Goal: Task Accomplishment & Management: Manage account settings

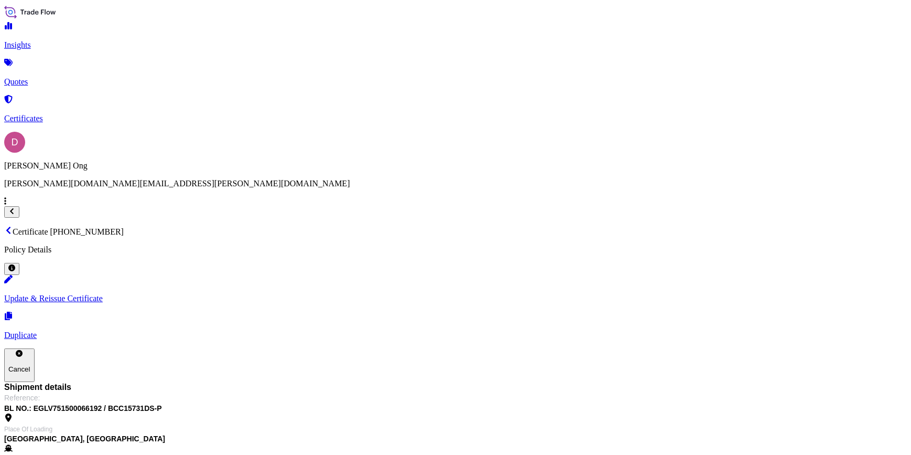
scroll to position [152, 0]
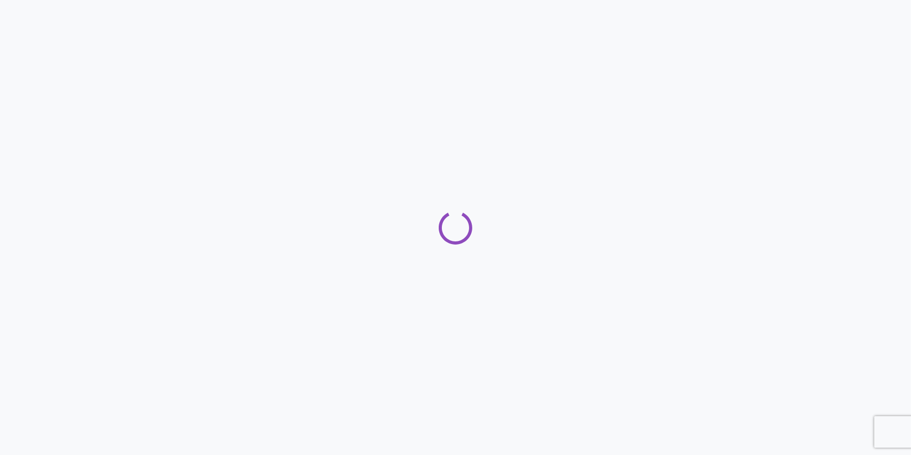
click at [669, 60] on div at bounding box center [455, 227] width 911 height 455
drag, startPoint x: 669, startPoint y: 60, endPoint x: 608, endPoint y: 68, distance: 60.9
click at [608, 68] on div at bounding box center [455, 227] width 911 height 455
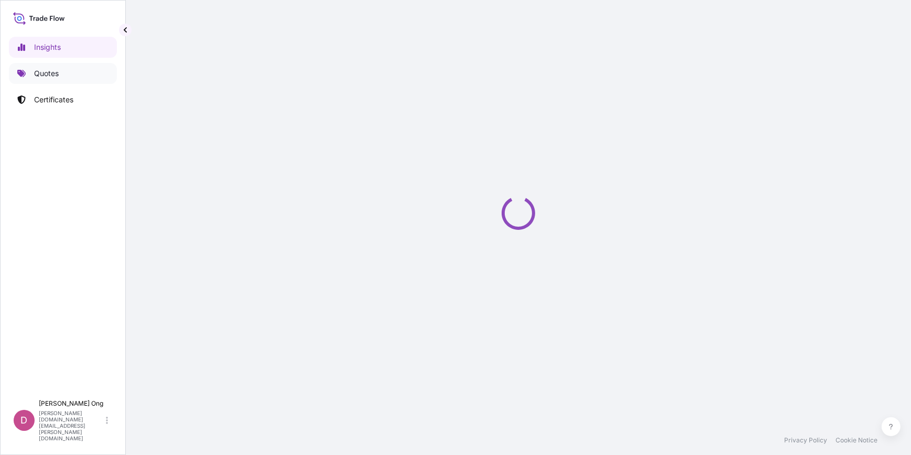
click at [50, 69] on p "Quotes" at bounding box center [46, 73] width 25 height 10
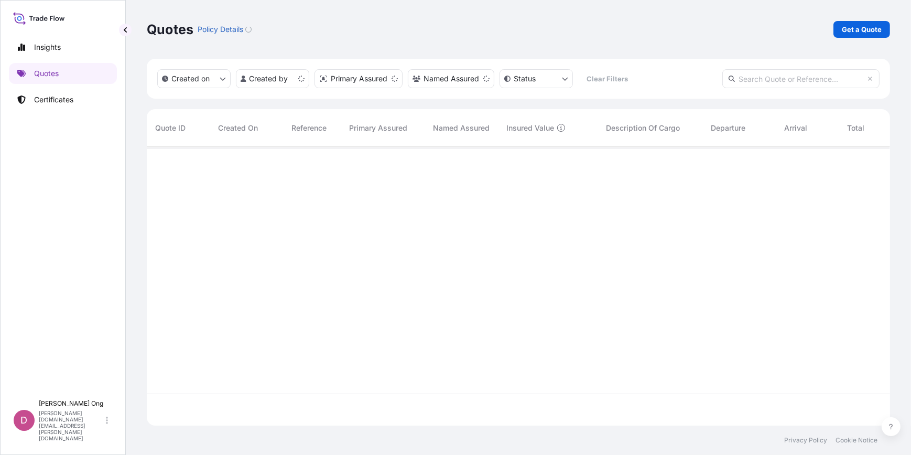
scroll to position [277, 736]
click at [866, 29] on p "Get a Quote" at bounding box center [862, 29] width 40 height 10
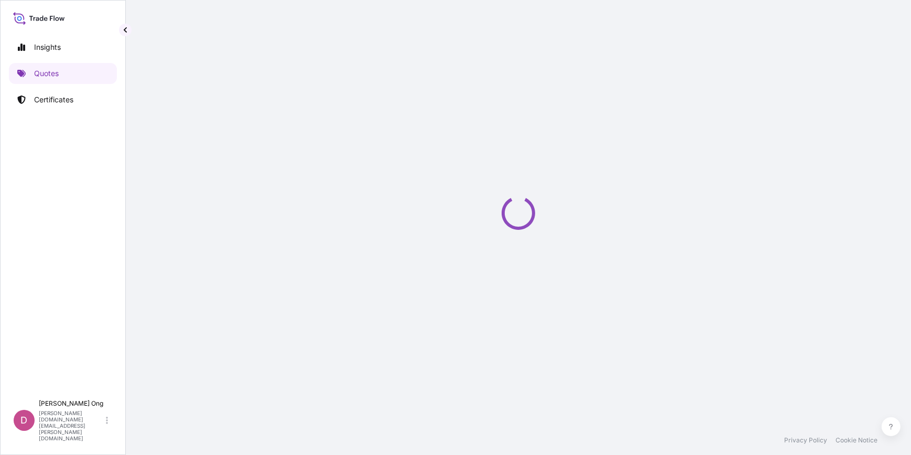
select select "Sea"
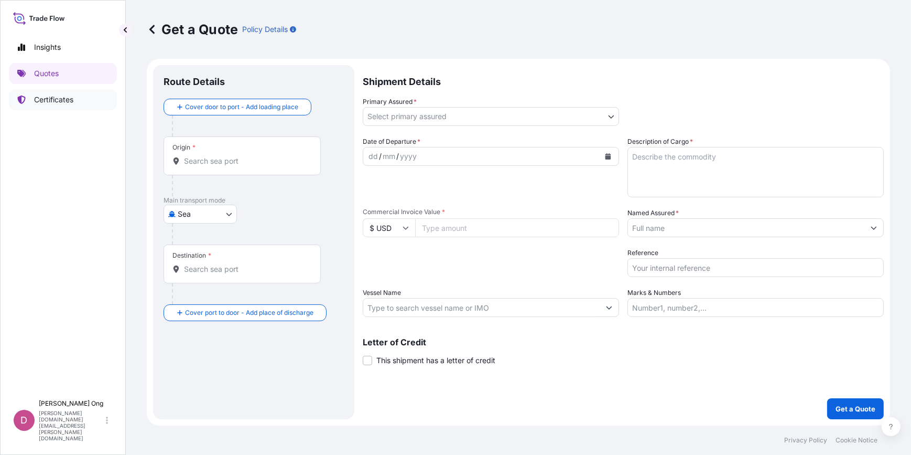
click at [55, 104] on p "Certificates" at bounding box center [53, 99] width 39 height 10
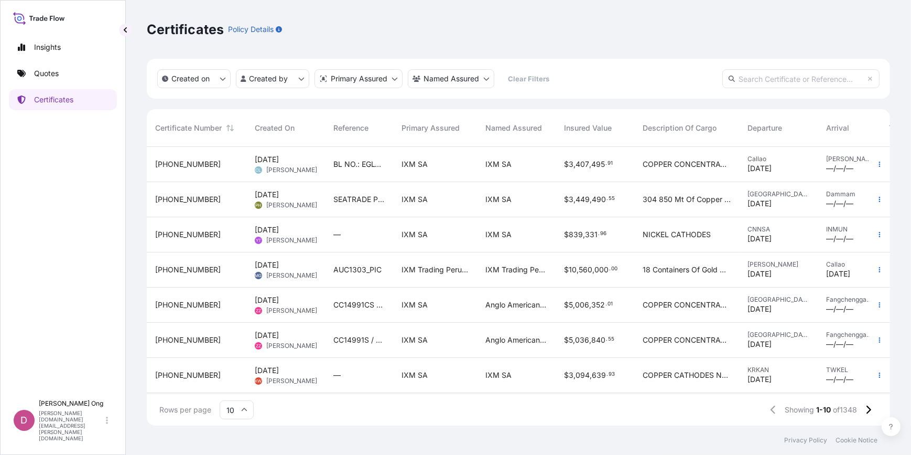
scroll to position [277, 736]
click at [395, 153] on div "IXM SA" at bounding box center [435, 164] width 84 height 35
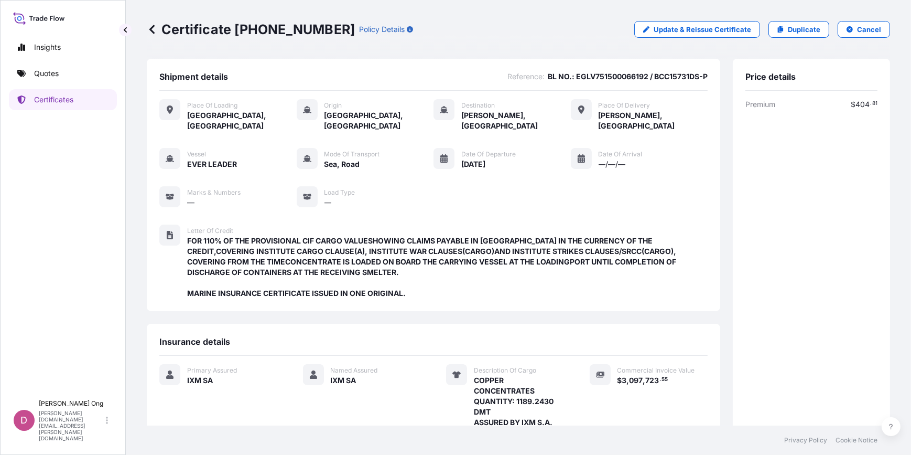
click at [558, 356] on div "Primary Assured IXM SA Named Assured IXM SA Description Of Cargo COPPER CONCENT…" at bounding box center [433, 421] width 549 height 130
click at [79, 95] on link "Certificates" at bounding box center [63, 99] width 108 height 21
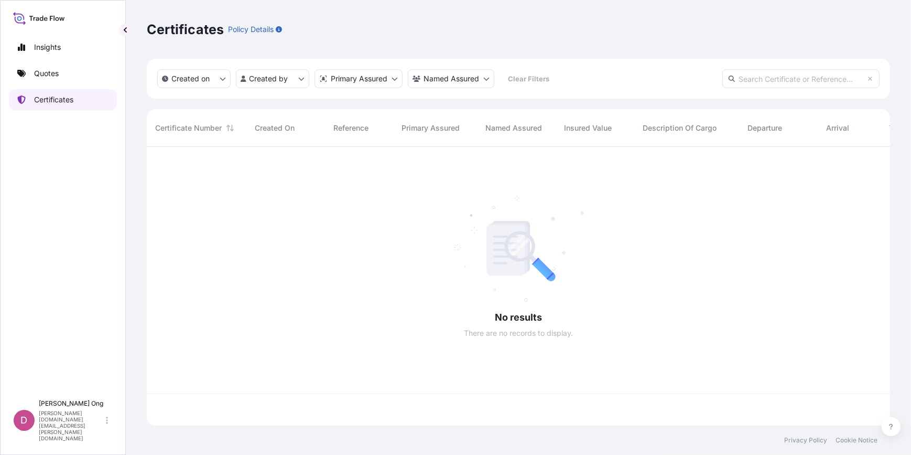
scroll to position [277, 736]
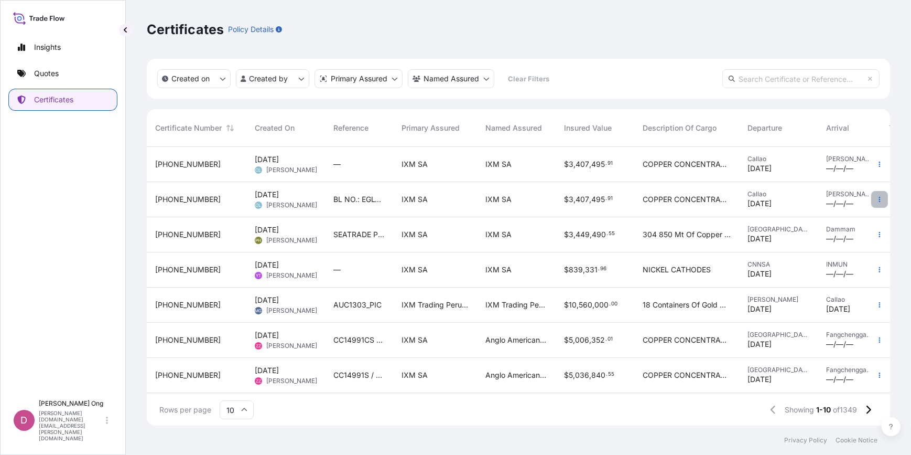
click at [877, 199] on icon "button" at bounding box center [880, 199] width 6 height 6
click at [470, 207] on div "IXM SA" at bounding box center [435, 199] width 84 height 35
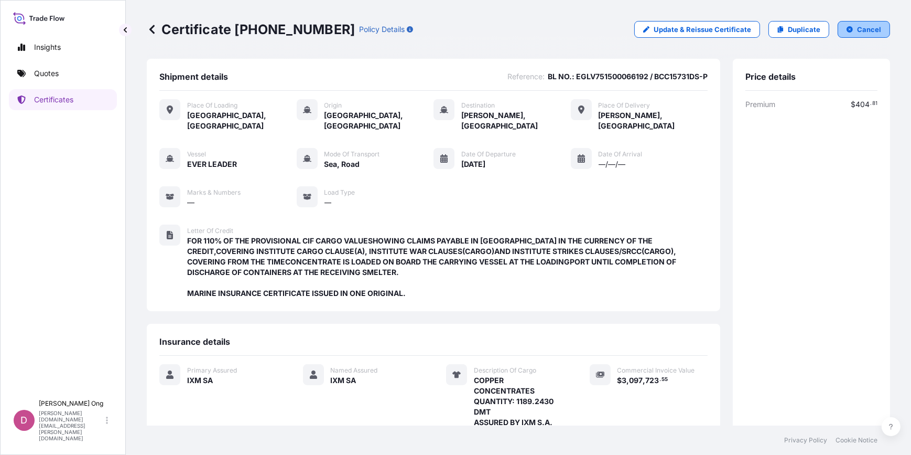
click at [867, 24] on p "Cancel" at bounding box center [869, 29] width 24 height 10
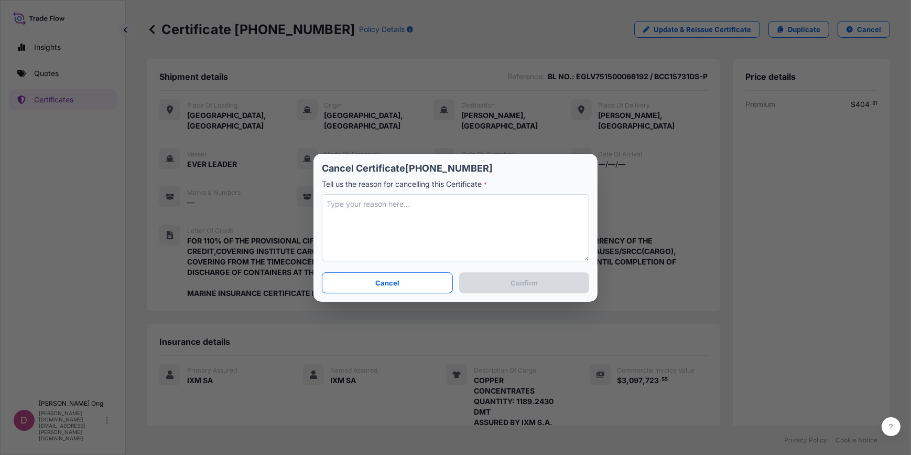
click at [488, 211] on textarea at bounding box center [455, 227] width 267 height 67
type textarea "issued another cert"
click at [498, 273] on button "Confirm" at bounding box center [524, 282] width 130 height 21
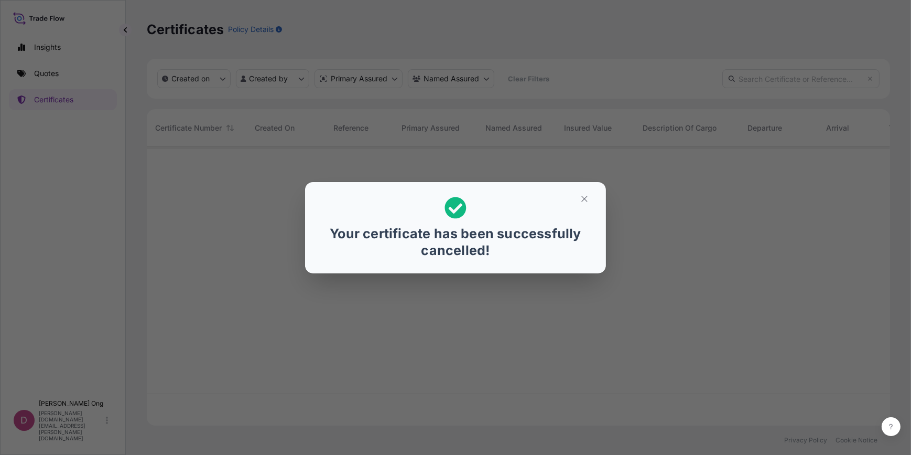
scroll to position [277, 736]
click at [580, 201] on icon "button" at bounding box center [584, 198] width 9 height 9
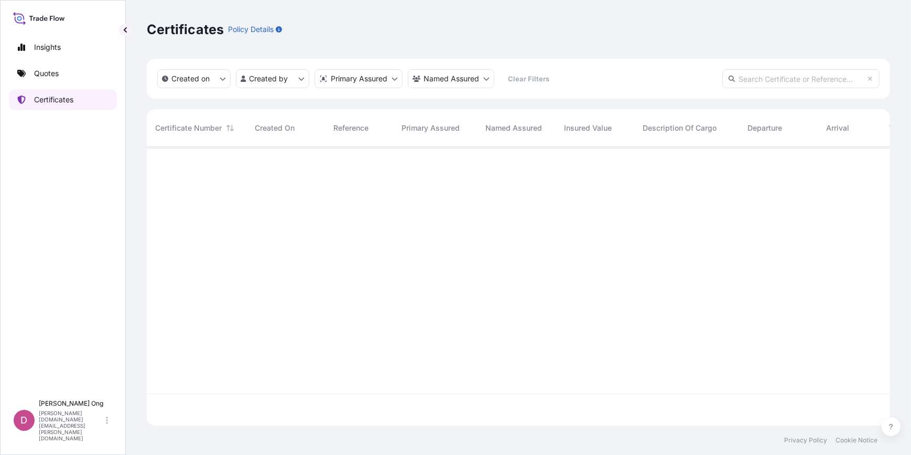
click at [85, 98] on link "Certificates" at bounding box center [63, 99] width 108 height 21
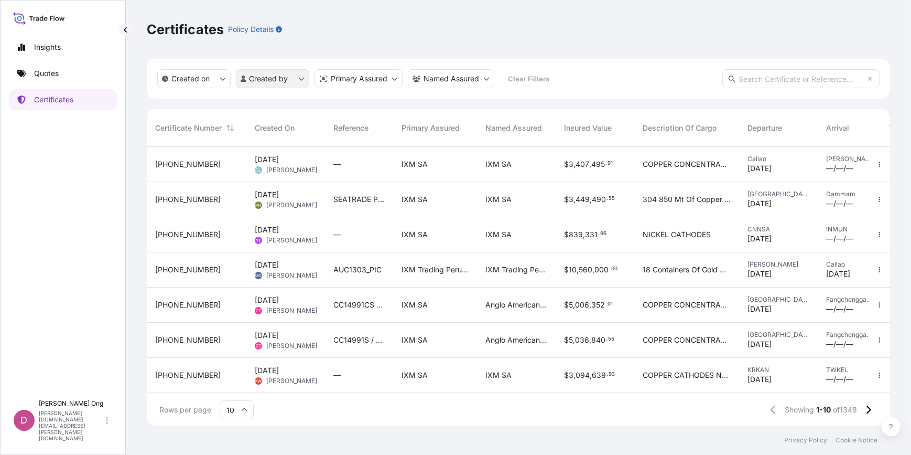
click at [286, 78] on html "Insights Quotes Certificates D [PERSON_NAME] [PERSON_NAME][DOMAIN_NAME][EMAIL_A…" at bounding box center [455, 227] width 911 height 455
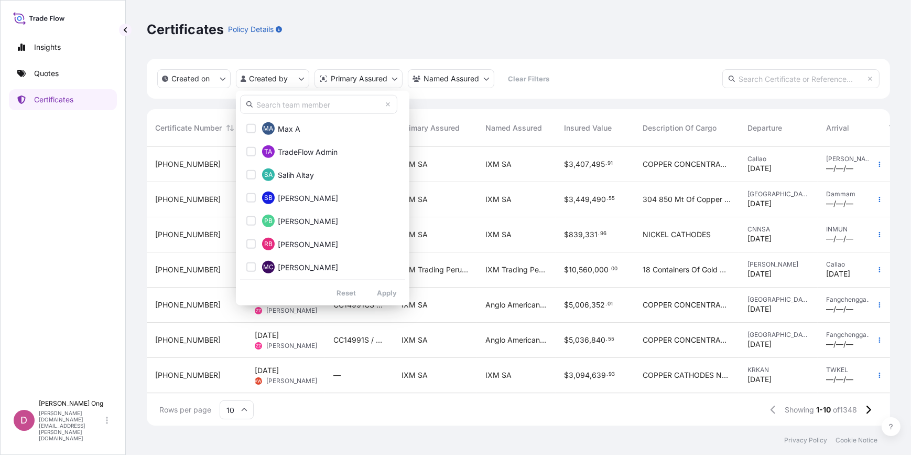
click at [328, 105] on input "text" at bounding box center [318, 104] width 157 height 19
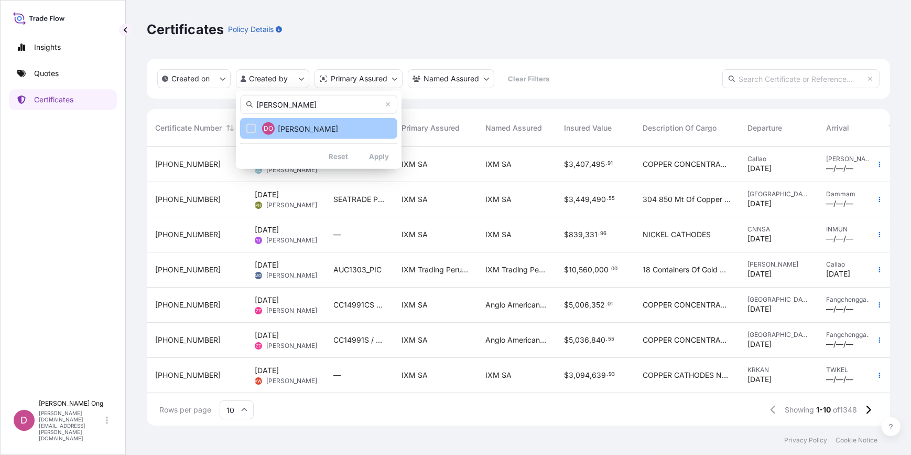
type input "[PERSON_NAME]"
click at [281, 135] on button "DO [PERSON_NAME]" at bounding box center [318, 128] width 157 height 21
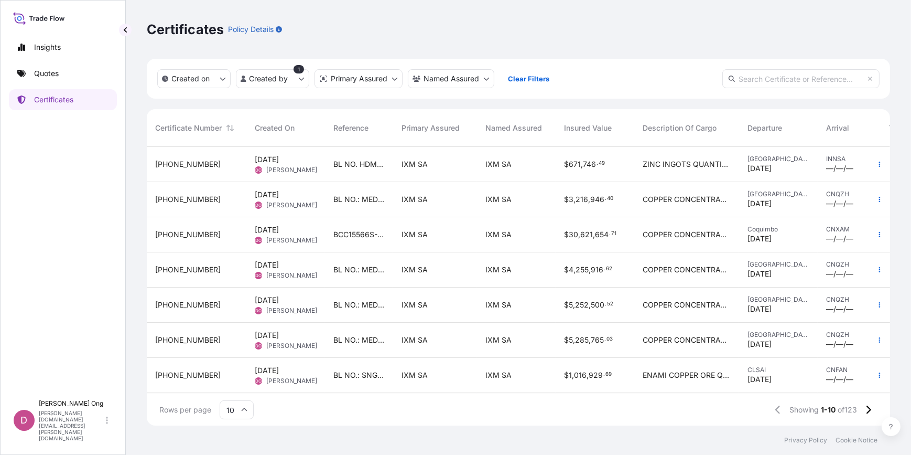
click at [355, 211] on div "BL NO.: MEDUBG217368 / CC14990DS-P" at bounding box center [359, 199] width 68 height 35
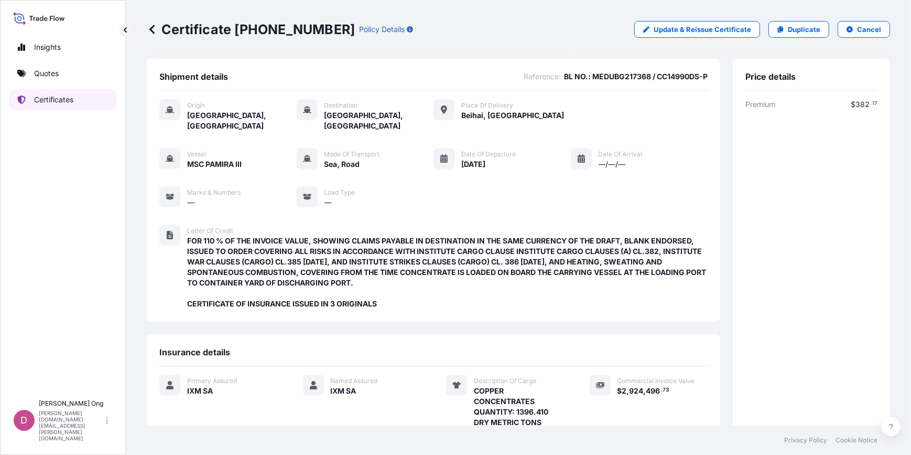
click at [53, 97] on p "Certificates" at bounding box center [53, 99] width 39 height 10
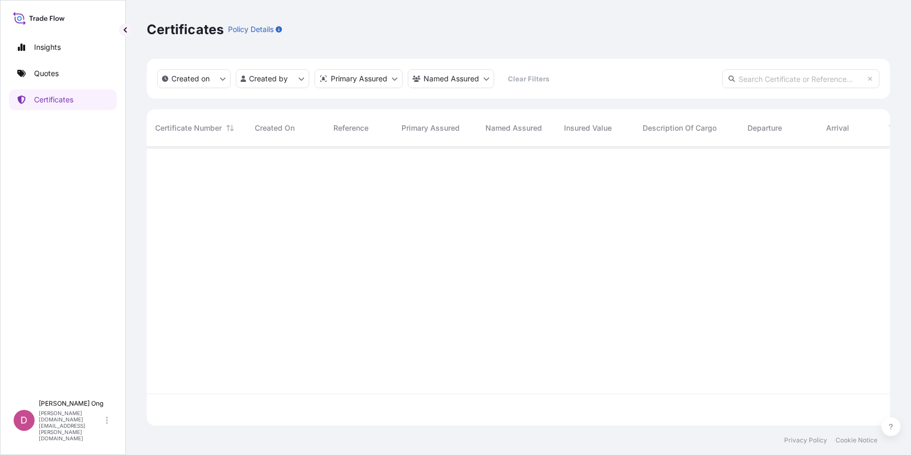
scroll to position [277, 736]
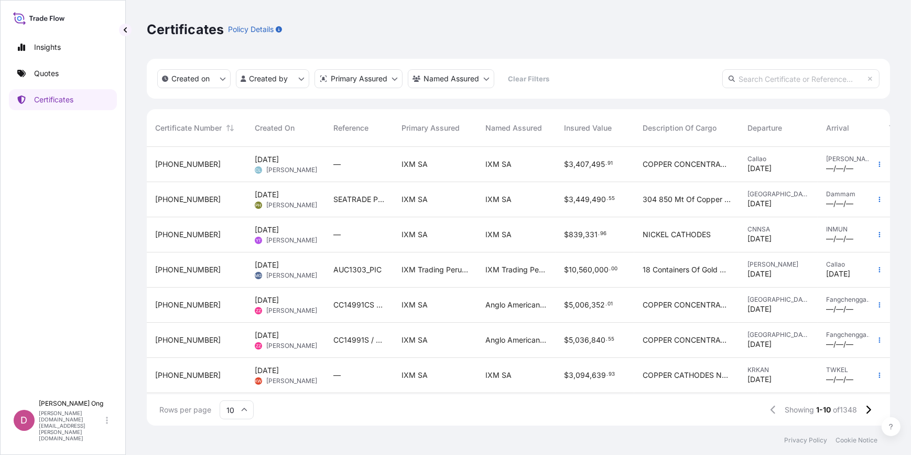
click at [362, 160] on div "—" at bounding box center [359, 164] width 51 height 10
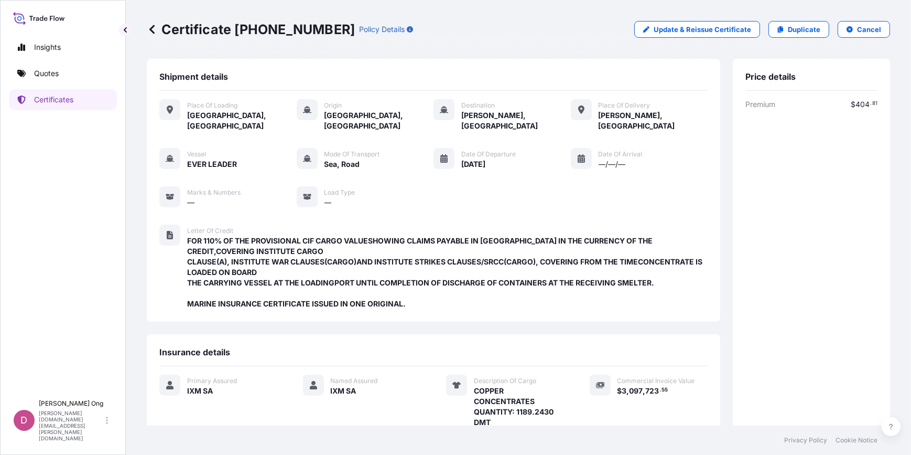
click at [831, 206] on div "Premium $ 404 . 81 Total $ 404 . 81" at bounding box center [812, 287] width 132 height 377
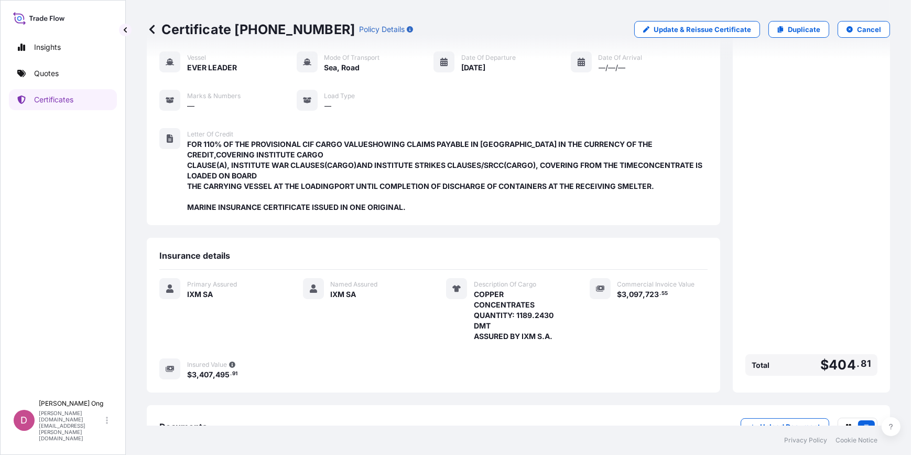
scroll to position [163, 0]
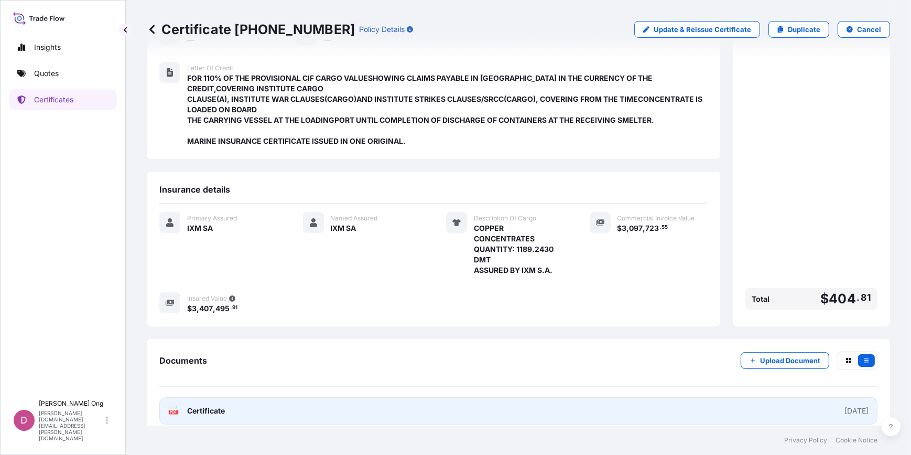
click at [476, 397] on link "PDF Certificate [DATE]" at bounding box center [518, 410] width 718 height 27
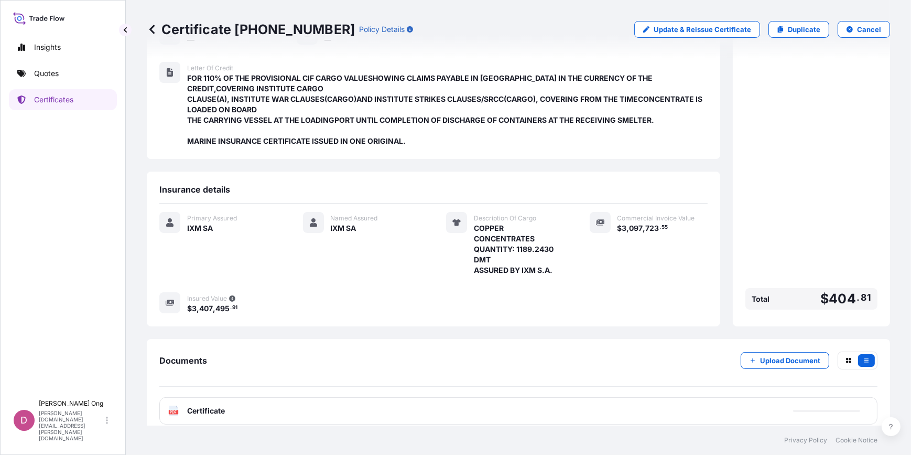
scroll to position [0, 0]
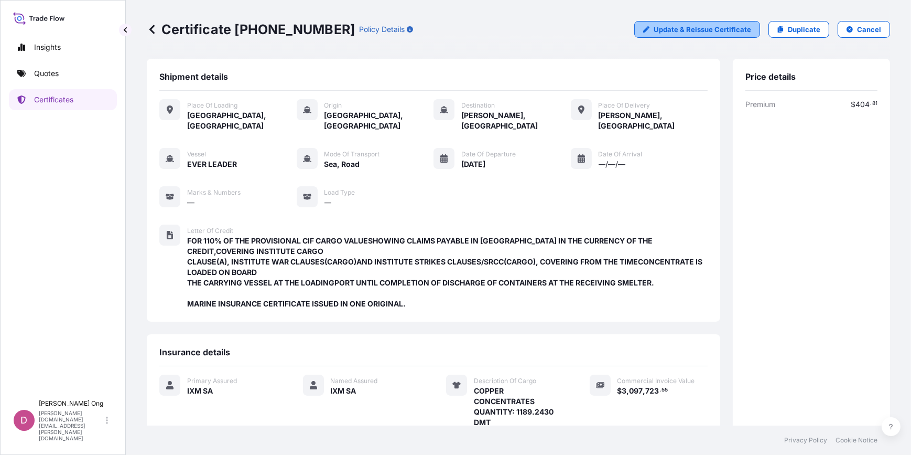
click at [687, 29] on p "Update & Reissue Certificate" at bounding box center [703, 29] width 98 height 10
select select "Road / [GEOGRAPHIC_DATA]"
select select "Sea"
select select "Road / [GEOGRAPHIC_DATA]"
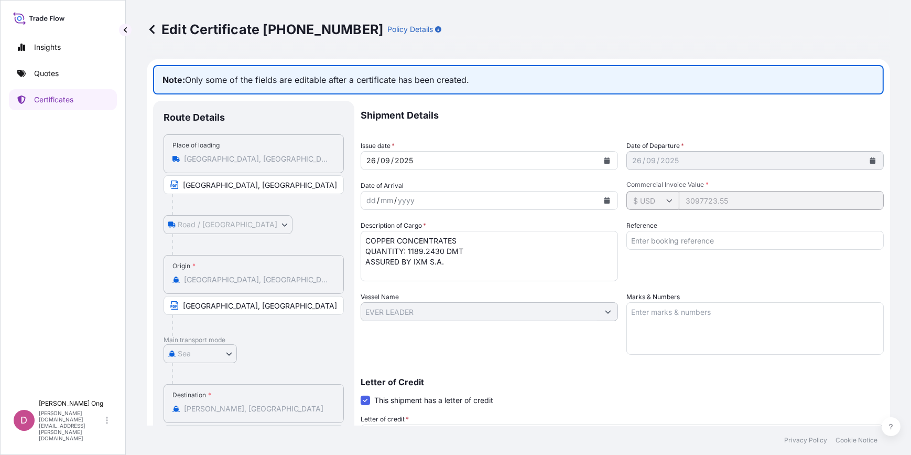
click at [672, 238] on input "Reference" at bounding box center [755, 240] width 257 height 19
click at [654, 322] on textarea "Marks & Numbers" at bounding box center [755, 328] width 257 height 52
paste textarea "BL NO.: EGLV751500066192 / BCC15731DS-P"
click at [743, 312] on textarea "BL NO.: EGLV751500066192 / BCC15731DS-P" at bounding box center [755, 328] width 257 height 52
click at [725, 313] on textarea "BL NO.: EGLV751500066192 / BCC15731DS-P" at bounding box center [755, 328] width 257 height 52
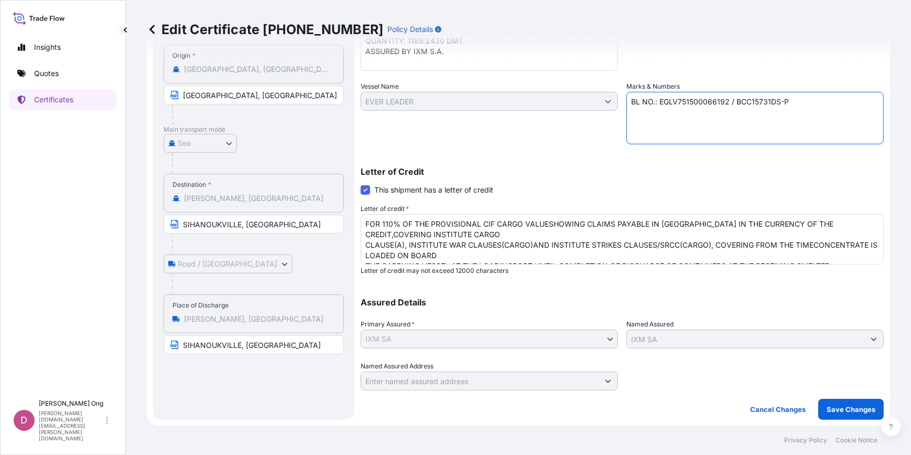
type textarea "BL NO.: EGLV751500066192 / BCC15731DS-P"
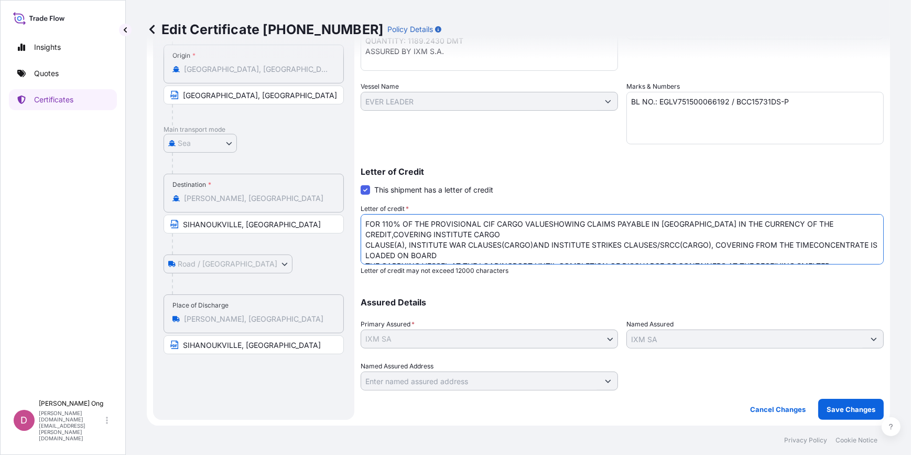
click at [626, 232] on textarea "FOR 110% OF THE PROVISIONAL CIF CARGO VALUESHOWING CLAIMS PAYABLE IN [GEOGRAPHI…" at bounding box center [622, 239] width 523 height 50
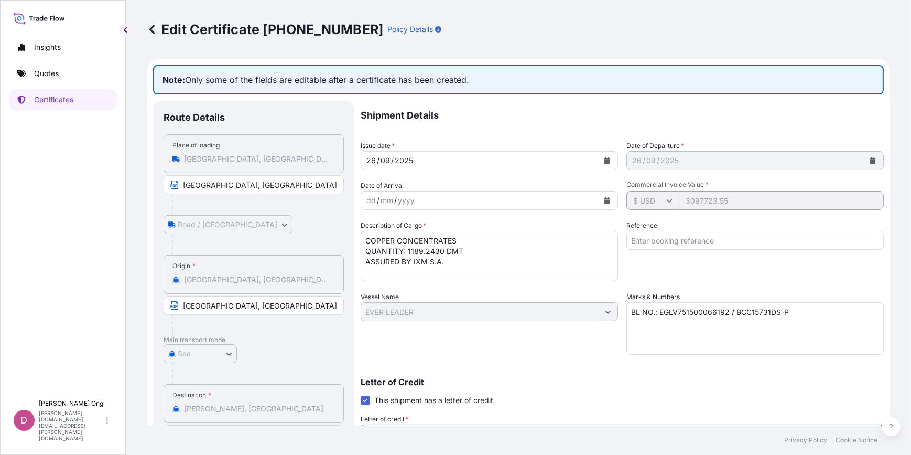
type textarea "FOR 110% OF THE PROVISIONAL CIF CARGO VALUESHOWING CLAIMS PAYABLE IN [GEOGRAPHI…"
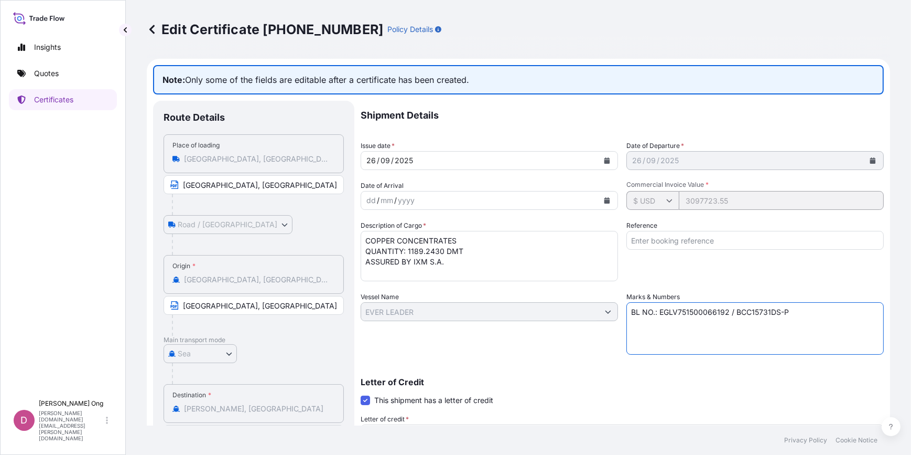
click at [763, 315] on textarea "BL NO.: EGLV751500066192 / BCC15731DS-P" at bounding box center [755, 328] width 257 height 52
type textarea "BL NO.: EGLV751500066192 / BCC15731DS-P"
click at [703, 233] on input "Reference" at bounding box center [755, 240] width 257 height 19
paste input "BL NO.: EGLV751500066192 / BCC15731DS-P"
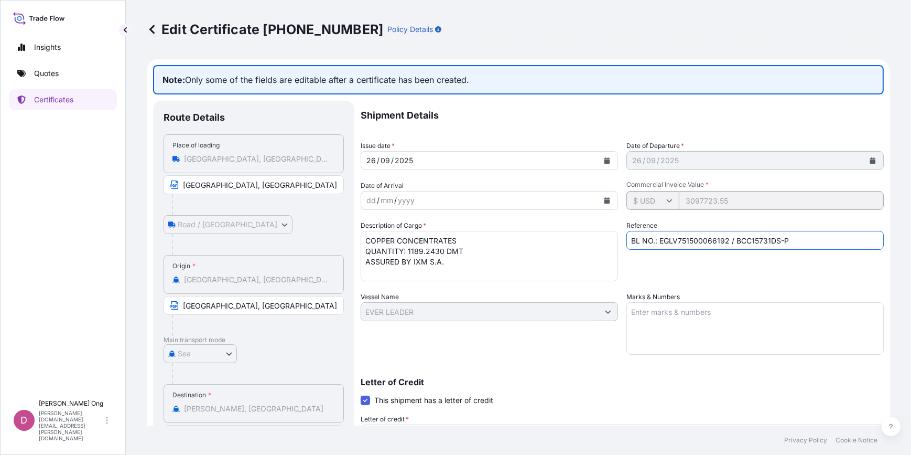
type input "BL NO.: EGLV751500066192 / BCC15731DS-P"
click at [762, 262] on div "Reference BL NO.: EGLV751500066192 / BCC15731DS-P" at bounding box center [755, 250] width 257 height 61
click at [688, 378] on p "Letter of Credit" at bounding box center [622, 382] width 523 height 8
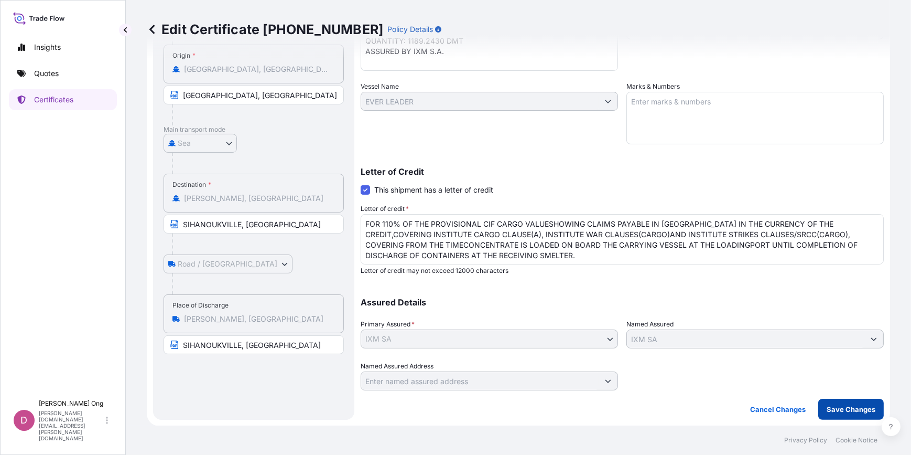
click at [869, 416] on button "Save Changes" at bounding box center [852, 409] width 66 height 21
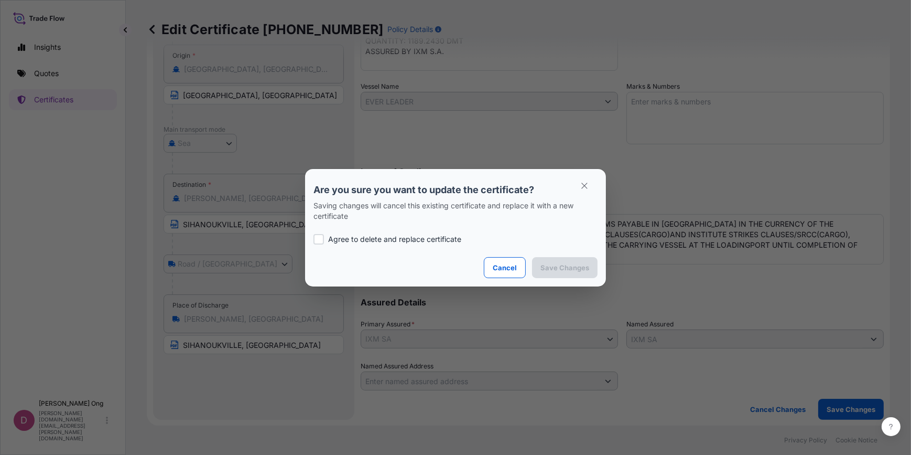
click at [413, 236] on p "Agree to delete and replace certificate" at bounding box center [394, 239] width 133 height 10
checkbox input "true"
click at [592, 271] on button "Save Changes" at bounding box center [565, 267] width 66 height 21
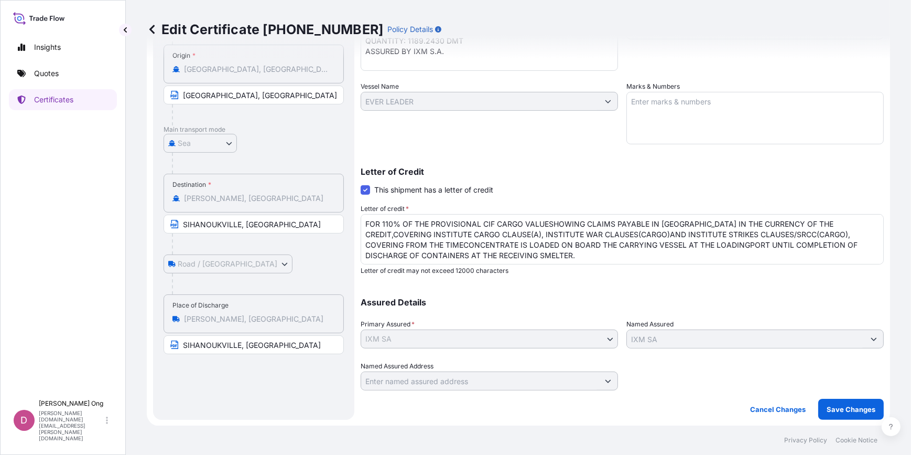
drag, startPoint x: 543, startPoint y: 351, endPoint x: 471, endPoint y: 364, distance: 72.9
click at [471, 364] on div "Named Assured Address" at bounding box center [489, 375] width 257 height 29
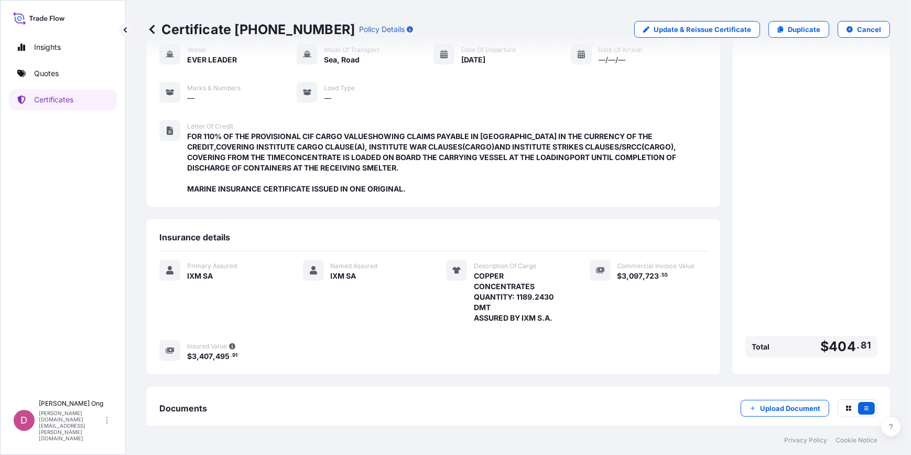
scroll to position [152, 0]
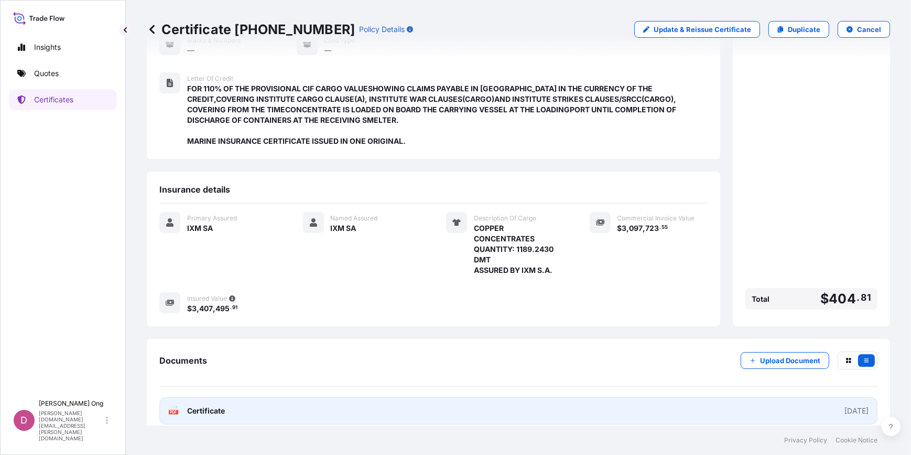
click at [380, 400] on link "PDF Certificate [DATE]" at bounding box center [518, 410] width 718 height 27
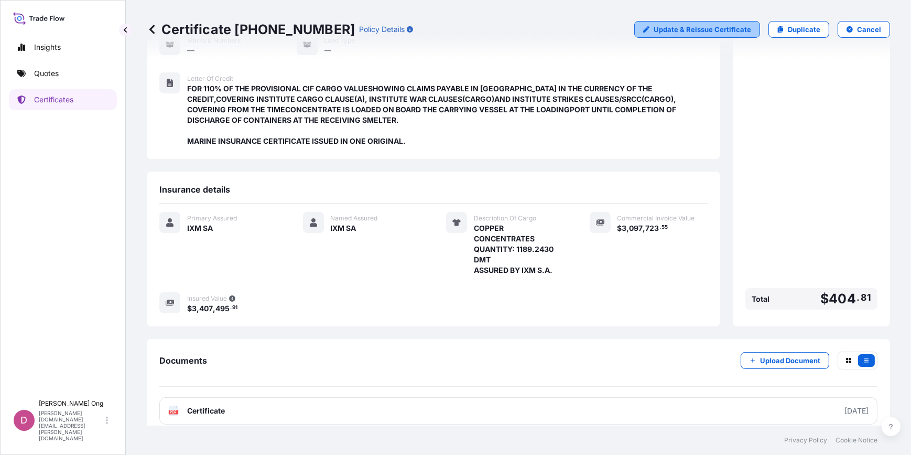
click at [731, 30] on p "Update & Reissue Certificate" at bounding box center [703, 29] width 98 height 10
select select "Road / [GEOGRAPHIC_DATA]"
select select "Sea"
select select "Road / [GEOGRAPHIC_DATA]"
select select "31846"
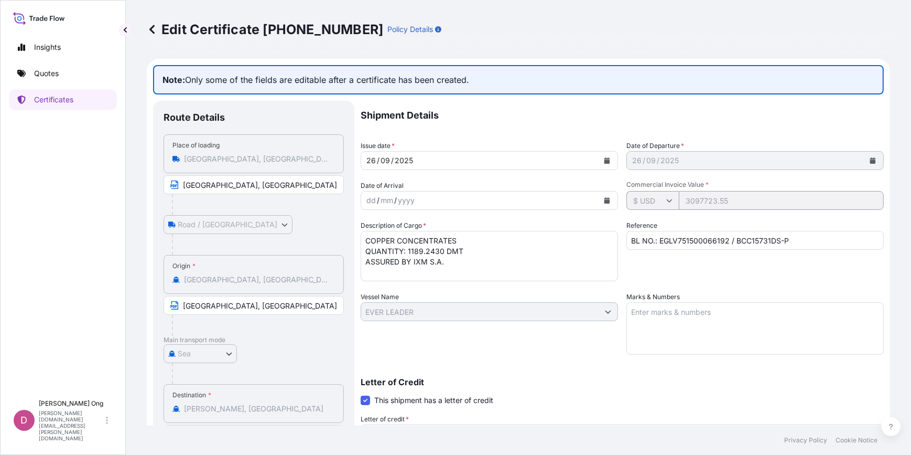
click at [157, 33] on icon at bounding box center [152, 29] width 10 height 10
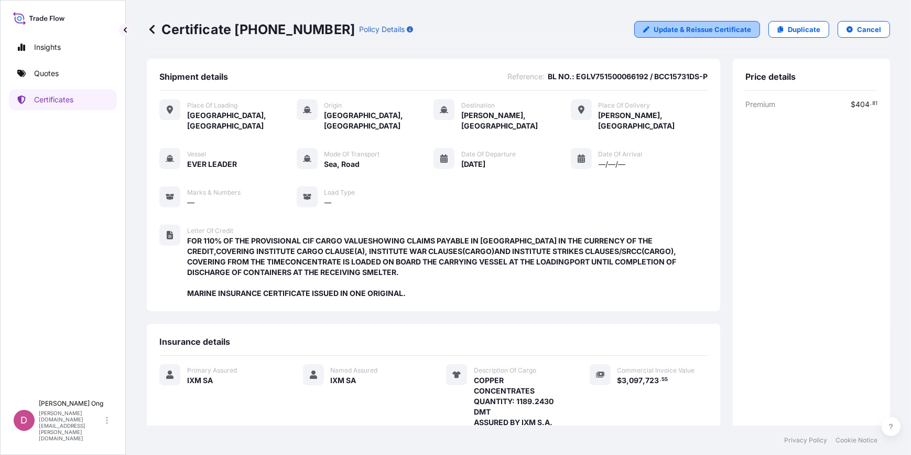
click at [728, 31] on p "Update & Reissue Certificate" at bounding box center [703, 29] width 98 height 10
select select "Road / [GEOGRAPHIC_DATA]"
select select "Sea"
select select "Road / [GEOGRAPHIC_DATA]"
select select "31846"
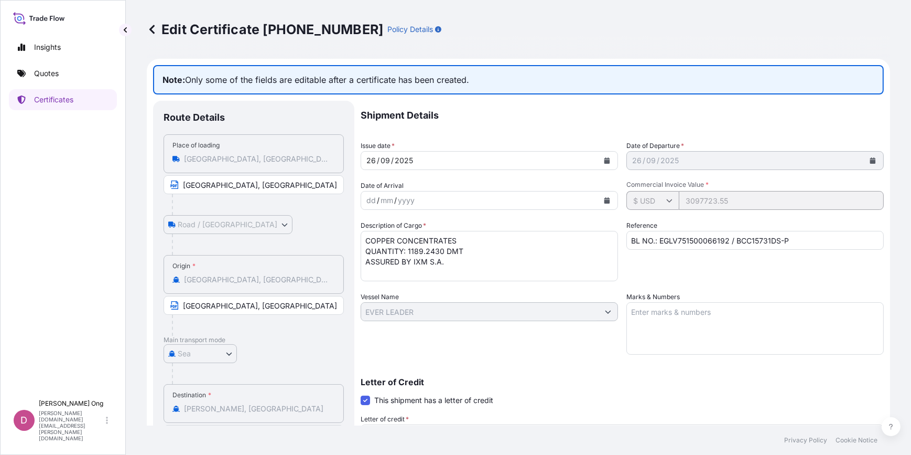
click at [150, 27] on icon at bounding box center [152, 29] width 10 height 10
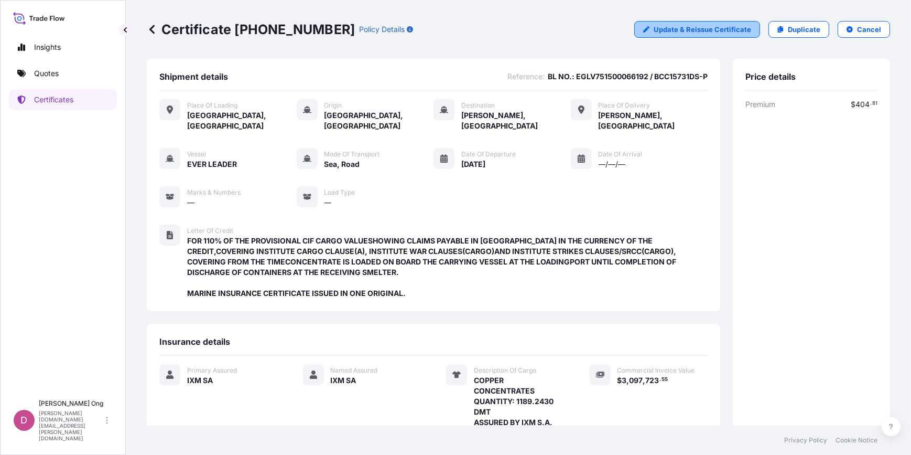
click at [660, 25] on p "Update & Reissue Certificate" at bounding box center [703, 29] width 98 height 10
select select "Road / [GEOGRAPHIC_DATA]"
select select "Sea"
select select "Road / [GEOGRAPHIC_DATA]"
select select "31846"
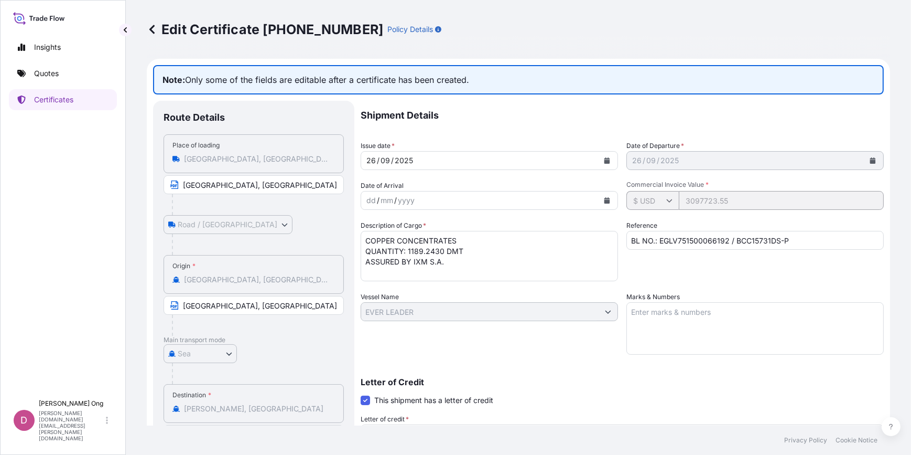
click at [146, 29] on div "Edit Certificate [PHONE_NUMBER] Policy Details Note: Only some of the fields ar…" at bounding box center [519, 212] width 786 height 425
click at [152, 29] on icon at bounding box center [152, 29] width 10 height 10
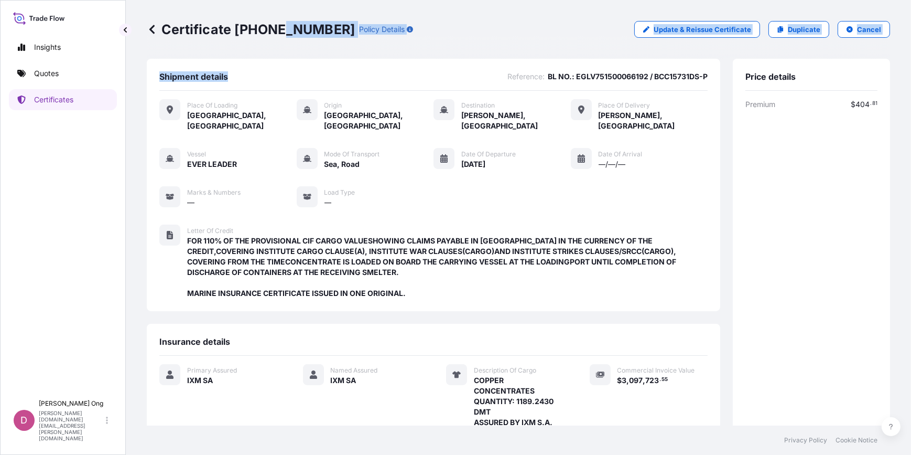
drag, startPoint x: 282, startPoint y: 43, endPoint x: 304, endPoint y: 60, distance: 28.4
click at [304, 60] on div "Certificate [PHONE_NUMBER] Policy Details Update & Reissue Certificate Duplicat…" at bounding box center [519, 212] width 786 height 425
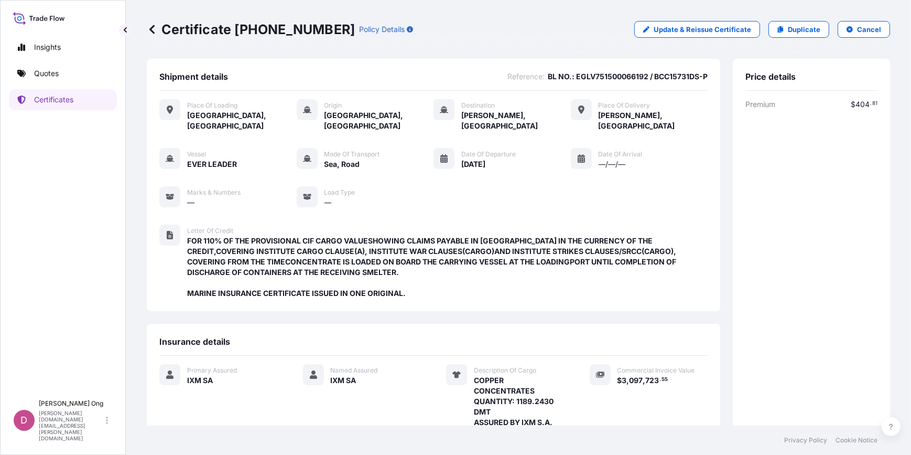
click at [522, 235] on span "FOR 110% OF THE PROVISIONAL CIF CARGO VALUESHOWING CLAIMS PAYABLE IN [GEOGRAPHI…" at bounding box center [447, 266] width 521 height 63
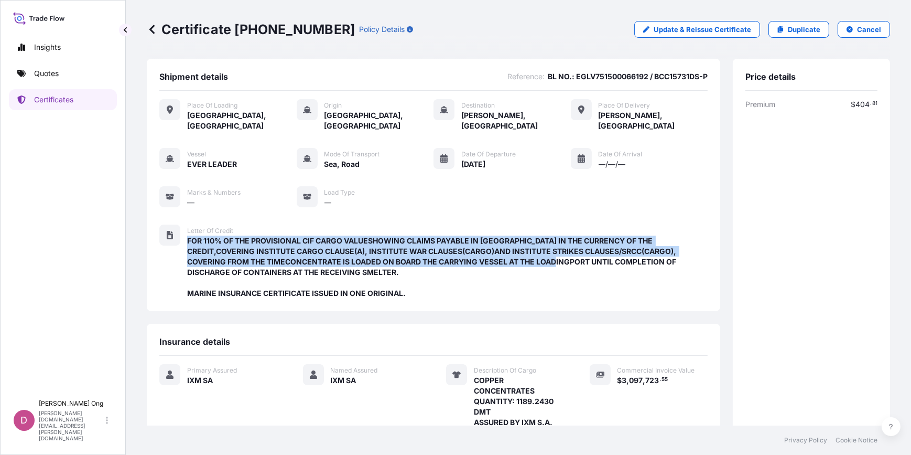
drag, startPoint x: 528, startPoint y: 219, endPoint x: 518, endPoint y: 259, distance: 41.1
click at [518, 259] on div "Letter of Credit FOR 110% OF THE PROVISIONAL CIF CARGO VALUESHOWING CLAIMS PAYA…" at bounding box center [447, 261] width 521 height 74
drag, startPoint x: 518, startPoint y: 259, endPoint x: 450, endPoint y: 247, distance: 68.6
click at [450, 247] on span "FOR 110% OF THE PROVISIONAL CIF CARGO VALUESHOWING CLAIMS PAYABLE IN [GEOGRAPHI…" at bounding box center [447, 266] width 521 height 63
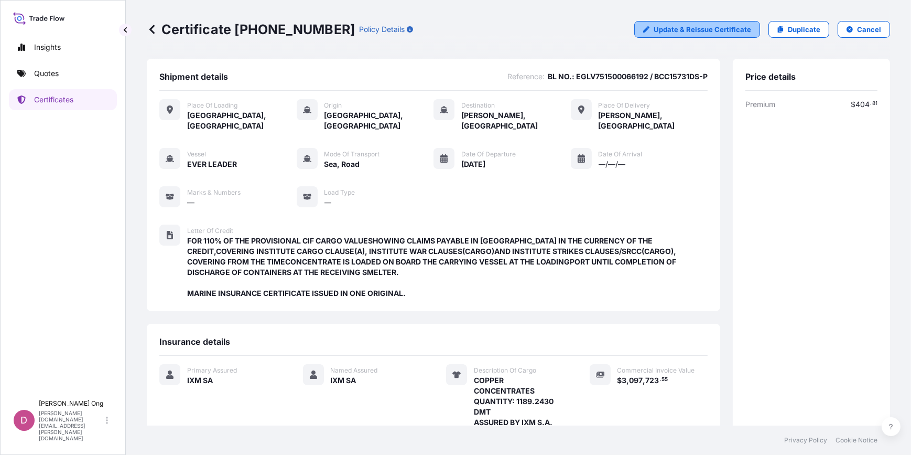
click at [696, 27] on p "Update & Reissue Certificate" at bounding box center [703, 29] width 98 height 10
select select "Road / [GEOGRAPHIC_DATA]"
select select "Sea"
select select "Road / [GEOGRAPHIC_DATA]"
select select "31846"
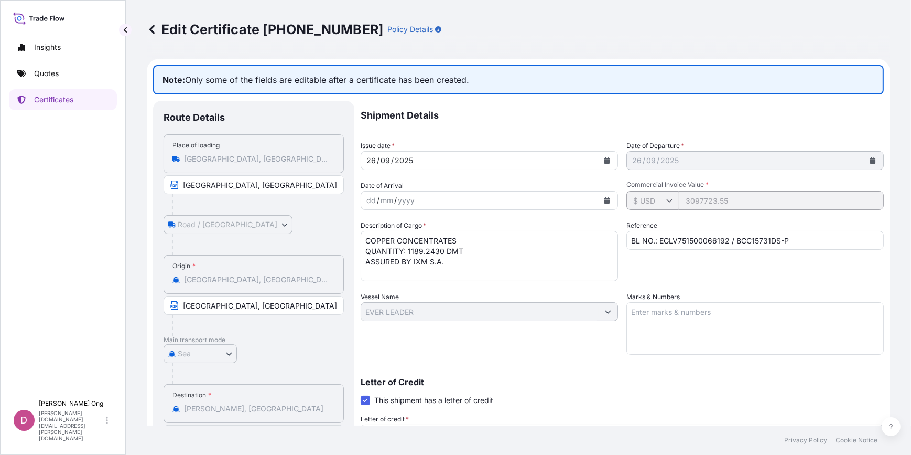
click at [782, 244] on input "BL NO.: EGLV751500066192 / BCC15731DS-P" at bounding box center [755, 240] width 257 height 19
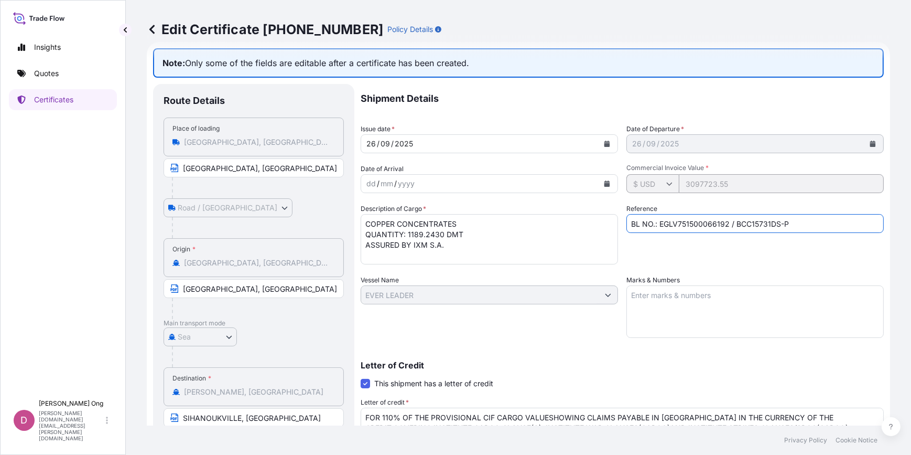
scroll to position [47, 0]
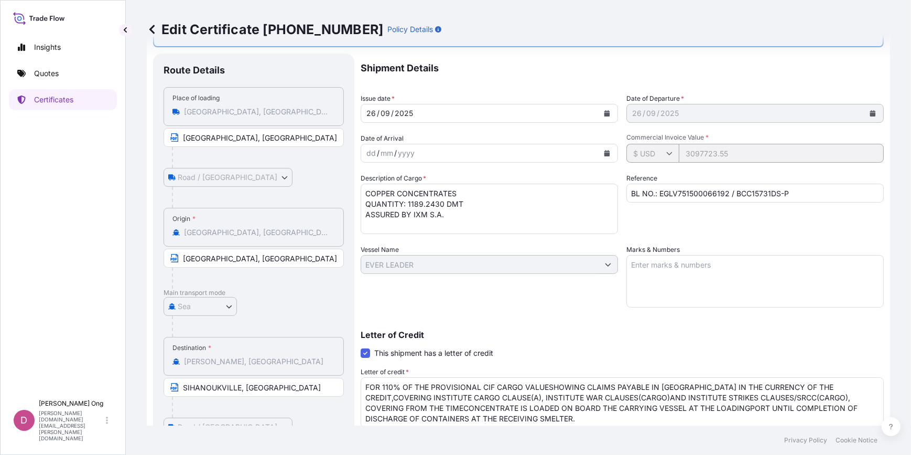
click at [155, 31] on icon at bounding box center [152, 29] width 10 height 10
